Goal: Task Accomplishment & Management: Manage account settings

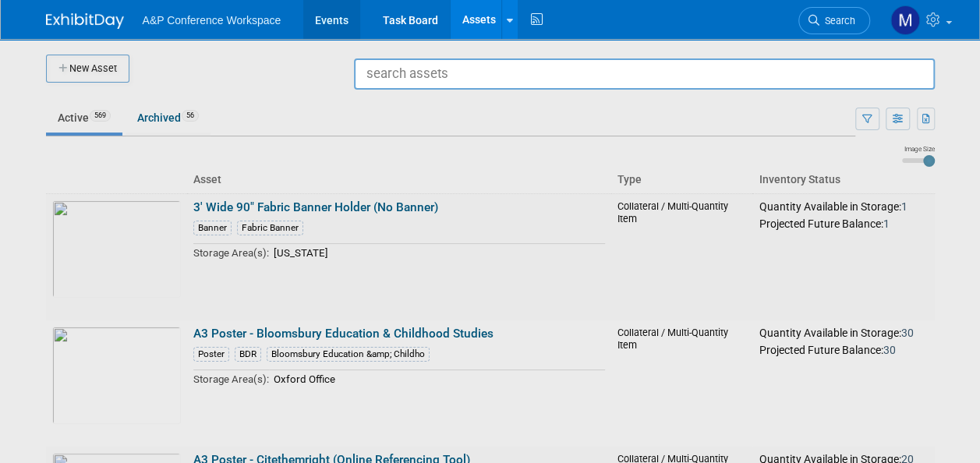
click at [346, 17] on link "Events" at bounding box center [331, 19] width 57 height 39
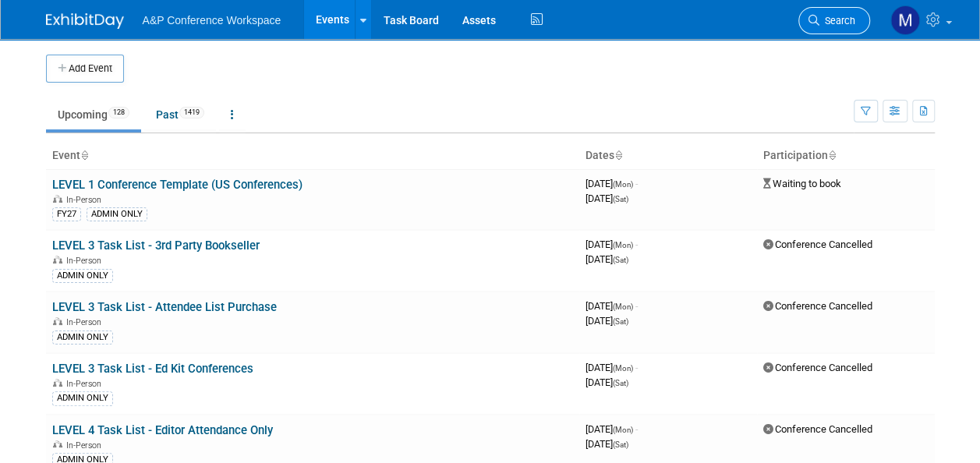
click at [821, 18] on span "Search" at bounding box center [838, 21] width 36 height 12
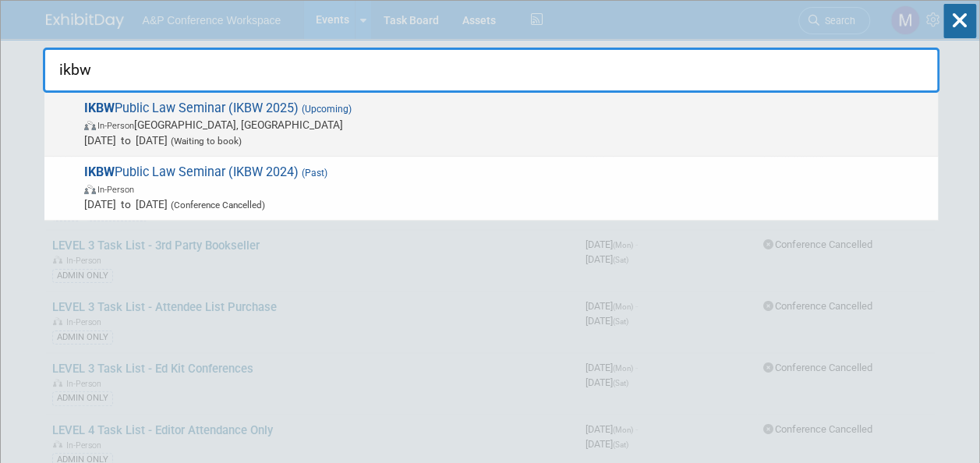
type input "ikbw"
click at [243, 112] on span "IKBW Public Law Seminar (IKBW 2025) (Upcoming) In-Person London, United Kingdom…" at bounding box center [505, 125] width 851 height 48
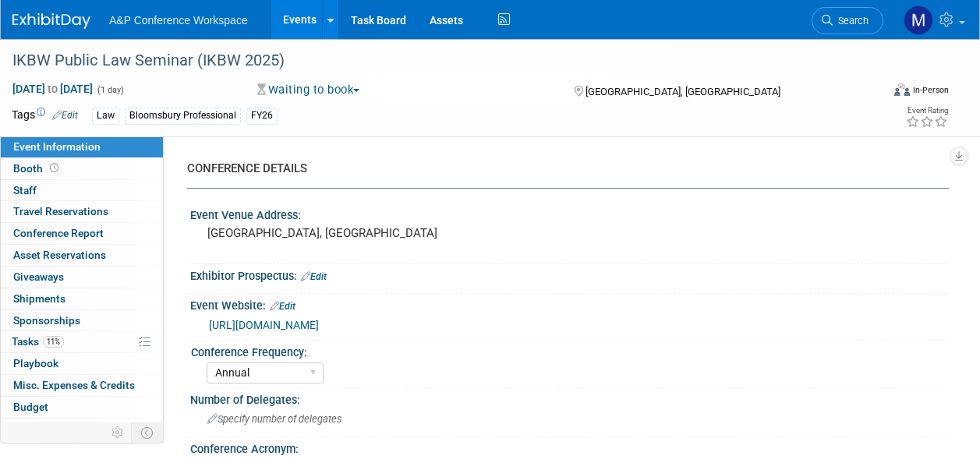
select select "Annual"
select select "Level 3"
select select "Ed Kit"
select select "Law"
select select "Bloomsbury Professional"
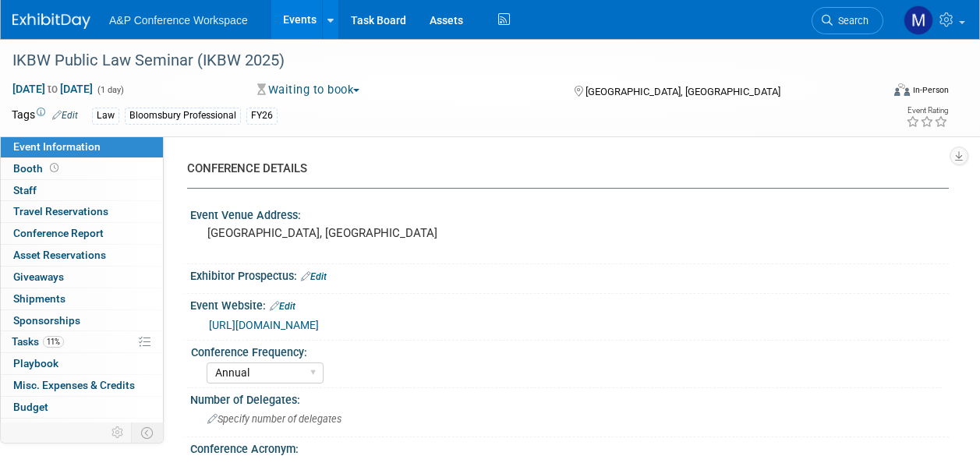
select select "Matt Hambridge"
select select "Louise Morgan"
select select "Networking/Commissioning"
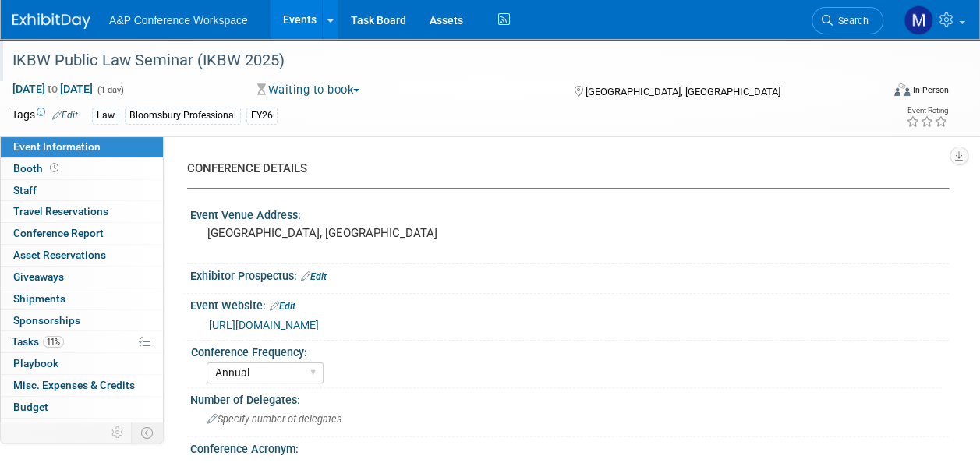
click at [275, 58] on div "IKBW Public Law Seminar (IKBW 2025)" at bounding box center [438, 61] width 862 height 28
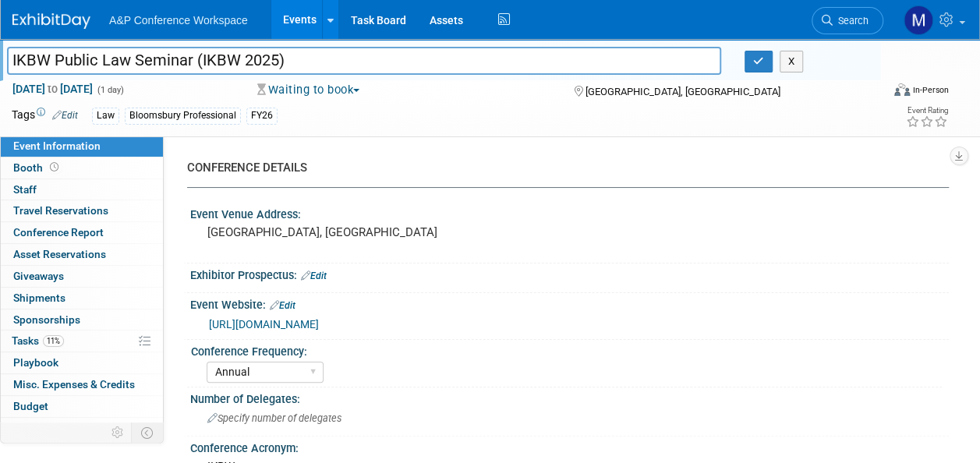
click at [276, 60] on input "IKBW Public Law Seminar (IKBW 2025)" at bounding box center [364, 60] width 714 height 27
type input "IKBW Public Law Seminar (IKBW 2026)"
click at [755, 65] on icon "button" at bounding box center [758, 61] width 11 height 10
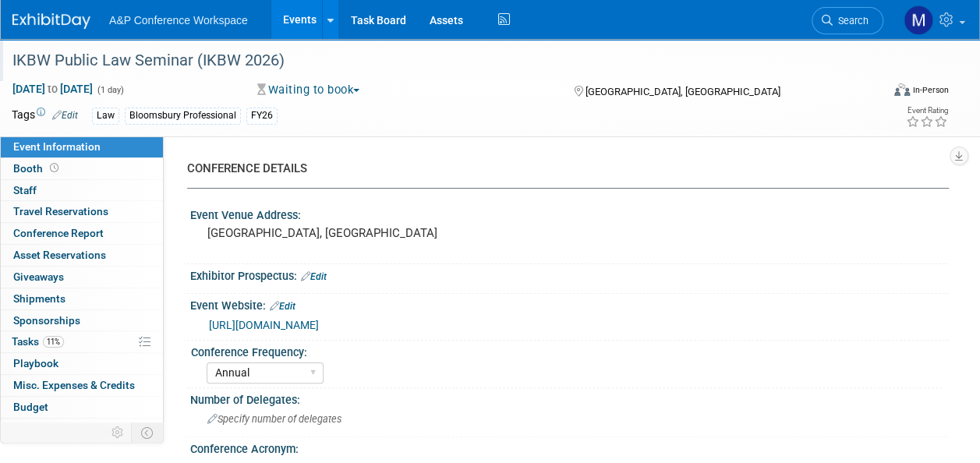
click at [319, 322] on link "https://x.com/1kbwChambers/status/1851589003553710464" at bounding box center [264, 325] width 110 height 12
click at [34, 342] on span "Tasks 11%" at bounding box center [38, 341] width 52 height 12
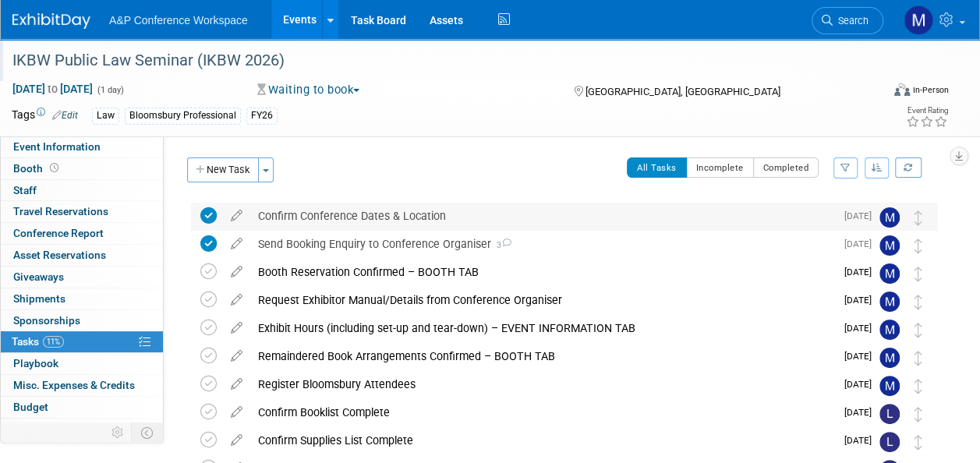
click at [211, 216] on icon at bounding box center [208, 215] width 16 height 16
click at [236, 214] on icon at bounding box center [236, 212] width 27 height 19
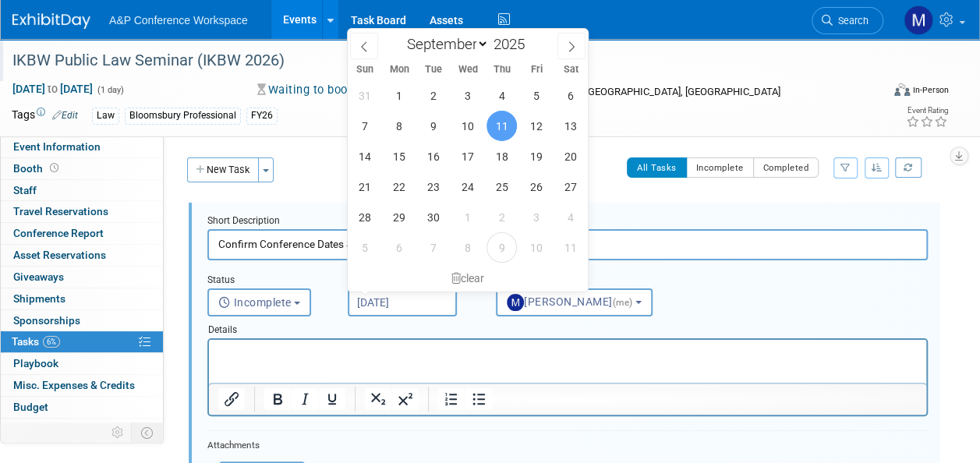
click at [387, 307] on input "Sep 11, 2025" at bounding box center [402, 303] width 109 height 28
click at [582, 39] on span at bounding box center [572, 46] width 28 height 27
select select "9"
click at [533, 155] on span "17" at bounding box center [536, 156] width 30 height 30
type input "Oct 17, 2025"
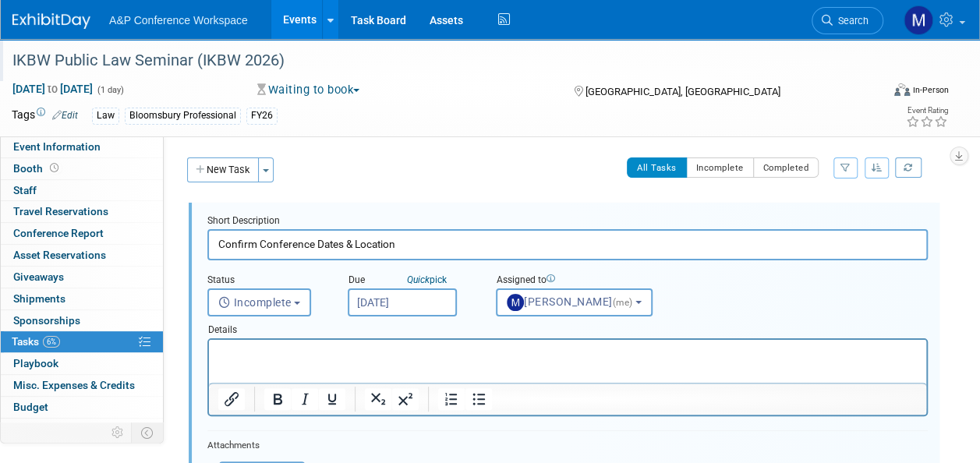
click at [374, 352] on p "Rich Text Area. Press ALT-0 for help." at bounding box center [568, 353] width 700 height 15
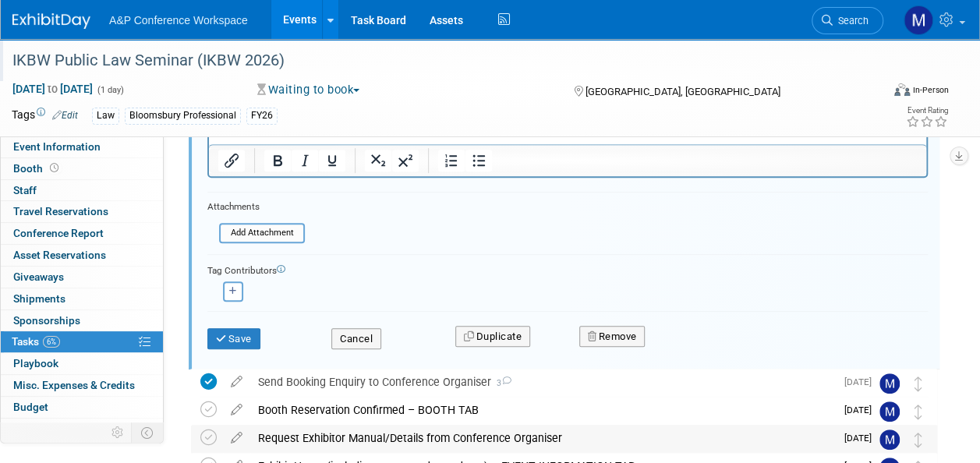
scroll to position [312, 0]
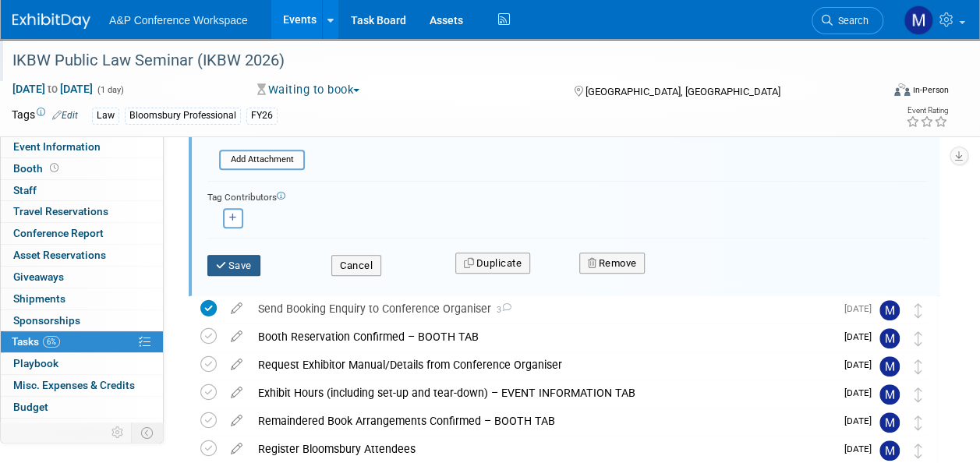
click at [243, 257] on button "Save" at bounding box center [233, 266] width 53 height 22
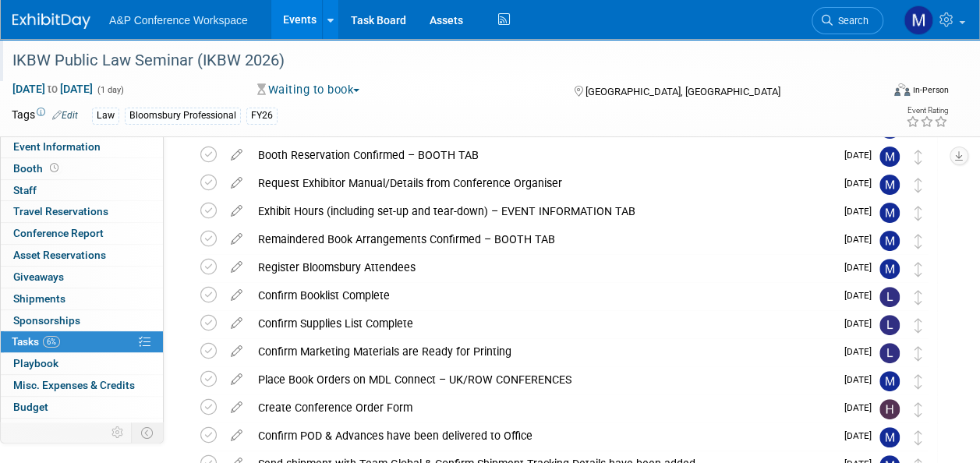
scroll to position [0, 0]
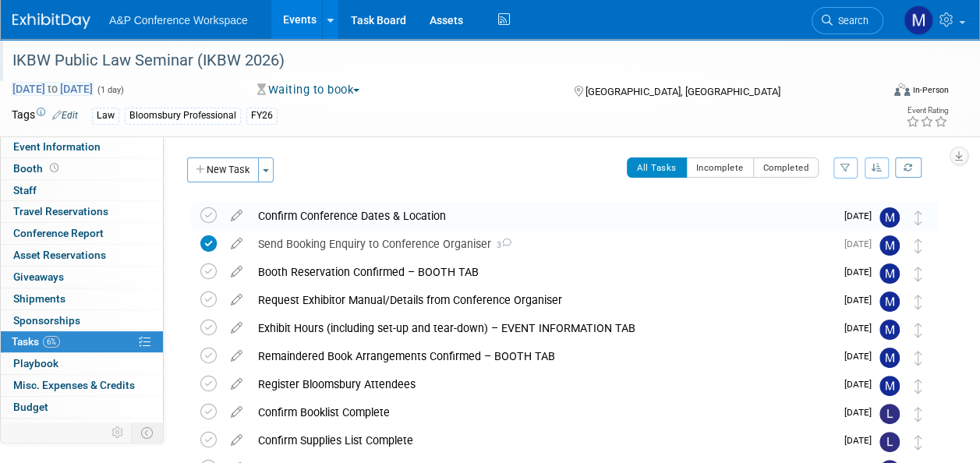
click at [94, 85] on span "Jan 30, 2026 to Jan 30, 2026" at bounding box center [53, 89] width 82 height 14
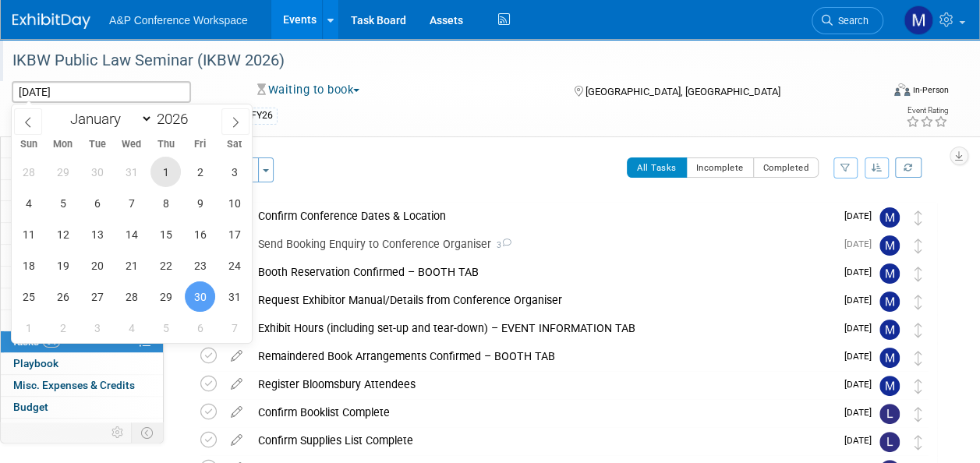
click at [164, 172] on span "1" at bounding box center [166, 172] width 30 height 30
type input "Jan 1, 2026"
click at [164, 172] on span "1" at bounding box center [166, 172] width 30 height 30
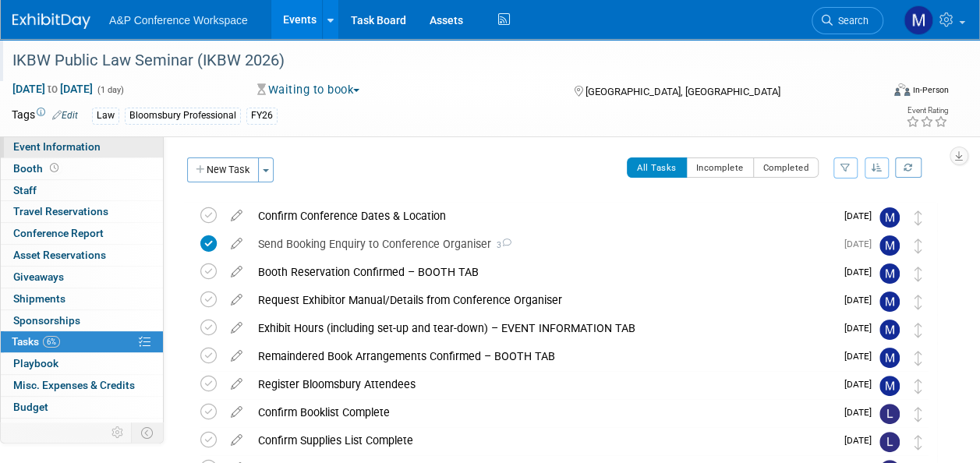
click at [122, 145] on link "Event Information" at bounding box center [82, 146] width 162 height 21
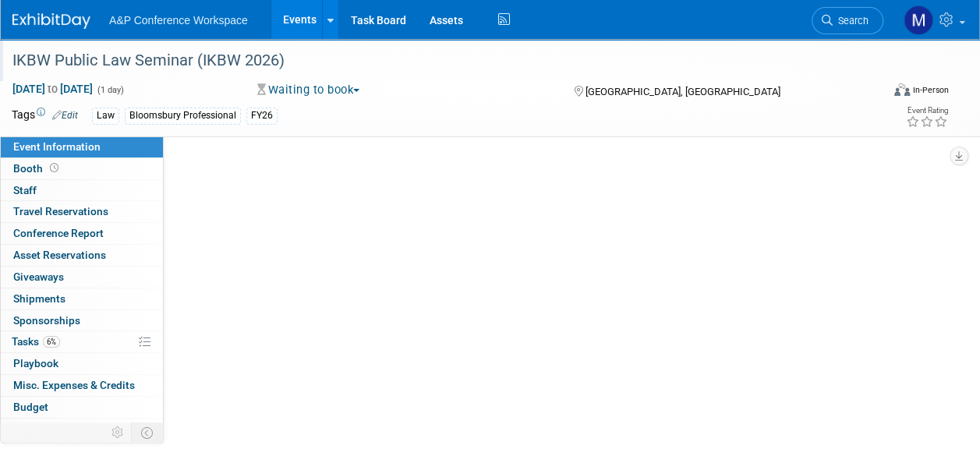
select select "Annual"
select select "Level 3"
select select "Ed Kit"
select select "Law"
select select "Bloomsbury Professional"
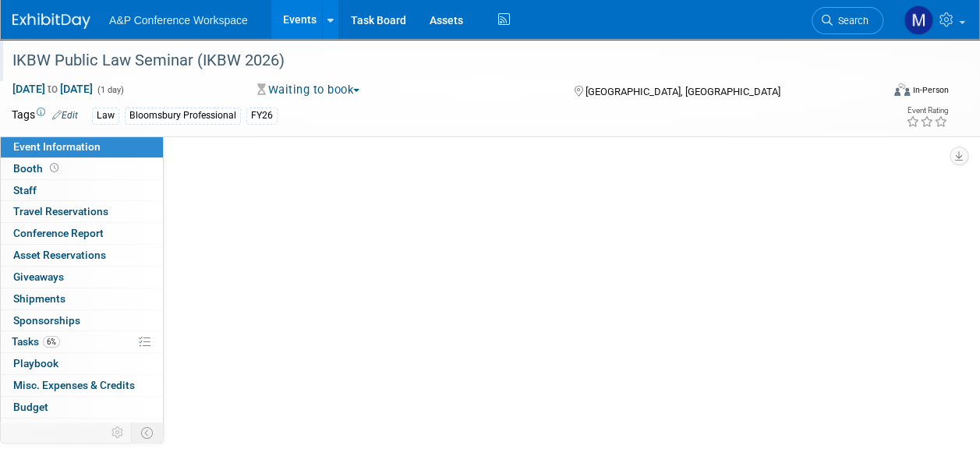
select select "Matt Hambridge"
select select "Louise Morgan"
select select "Networking/Commissioning"
